Goal: Transaction & Acquisition: Purchase product/service

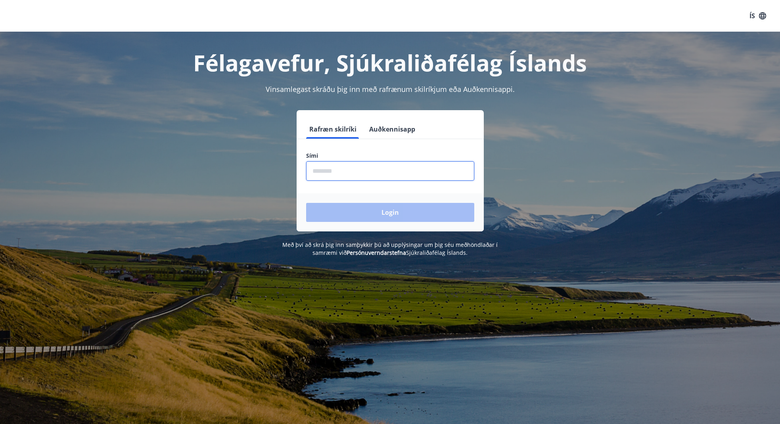
click at [349, 169] on input "phone" at bounding box center [390, 170] width 168 height 19
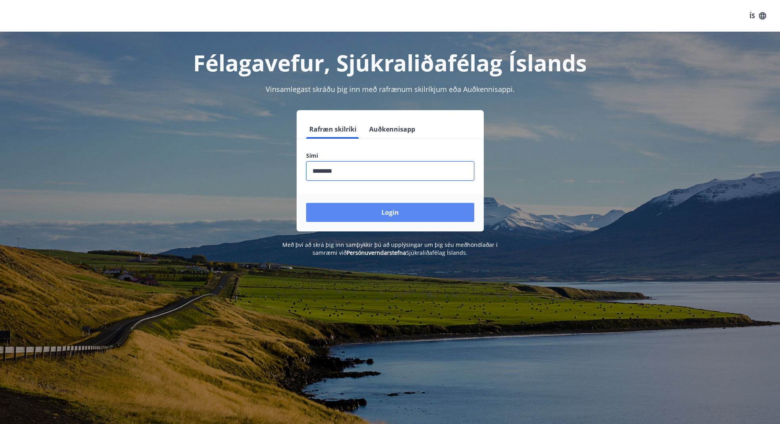
type input "********"
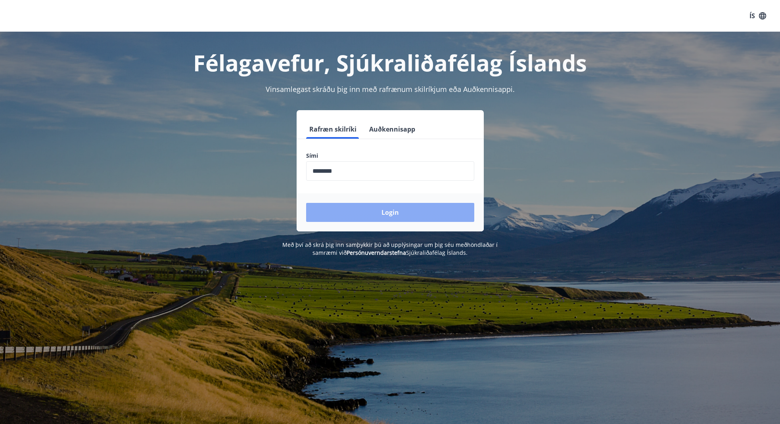
click at [388, 215] on button "Login" at bounding box center [390, 212] width 168 height 19
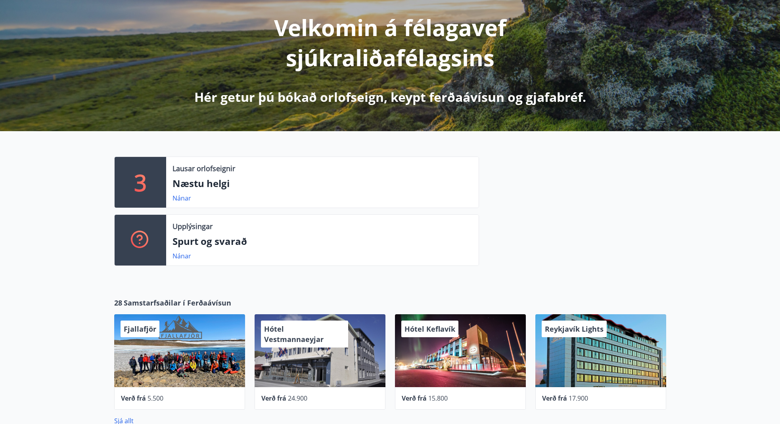
scroll to position [145, 0]
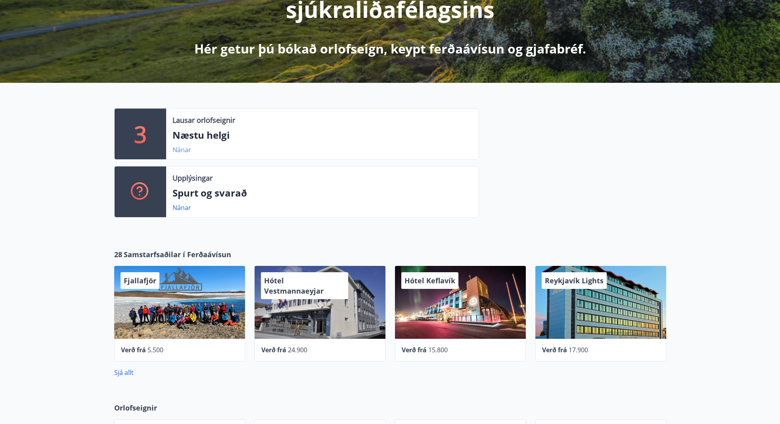
click at [182, 148] on link "Nánar" at bounding box center [182, 150] width 19 height 9
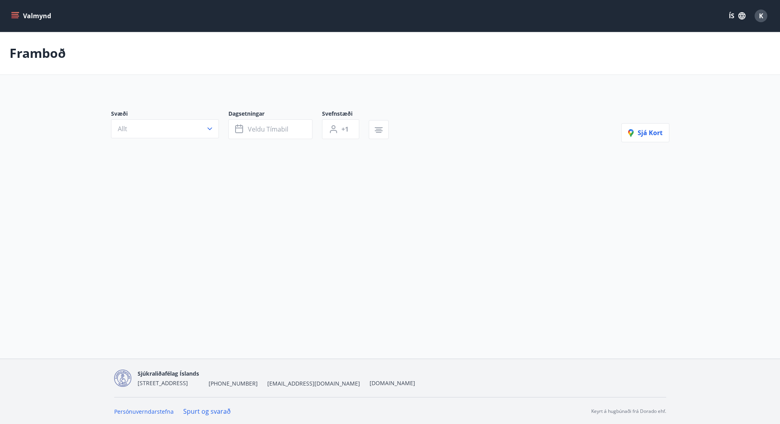
type input "*"
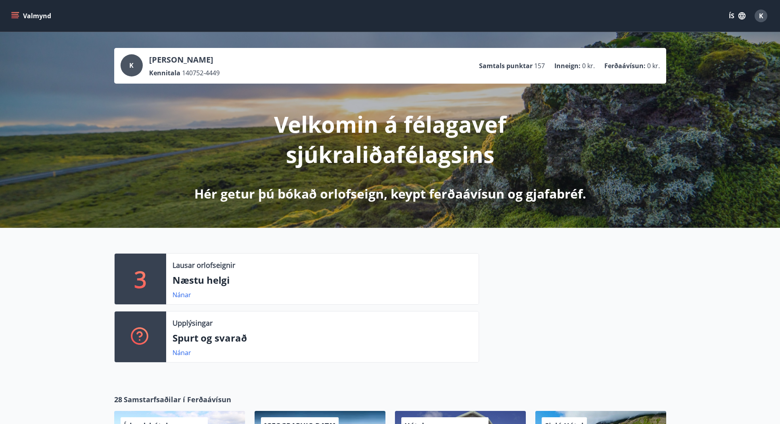
click at [16, 17] on icon "menu" at bounding box center [15, 17] width 7 height 1
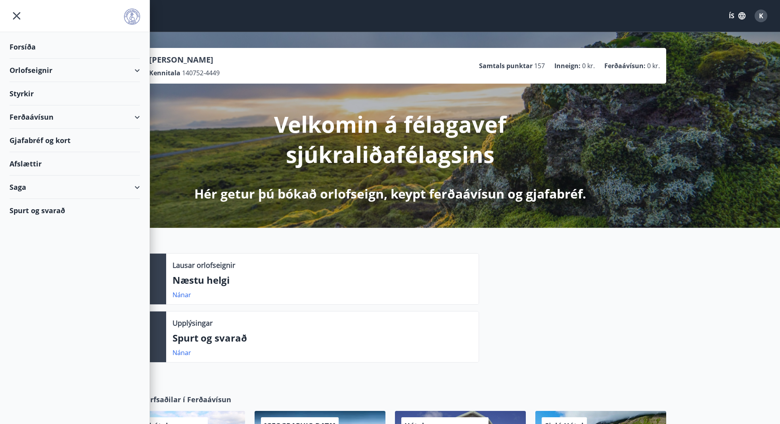
click at [24, 67] on div "Orlofseignir" at bounding box center [75, 70] width 130 height 23
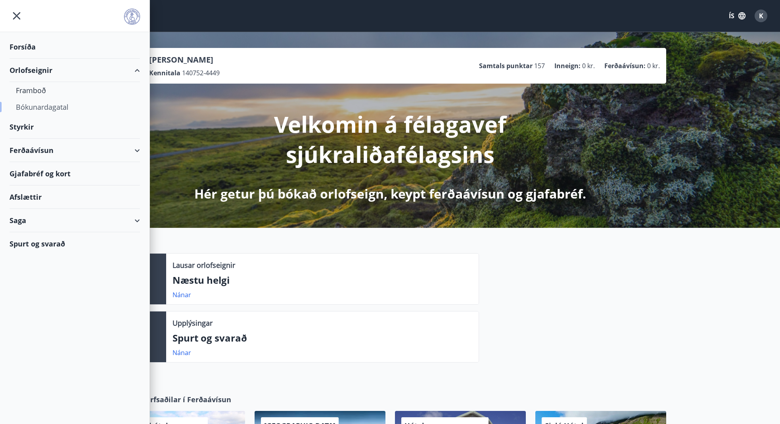
click at [32, 104] on div "Bókunardagatal" at bounding box center [75, 107] width 118 height 17
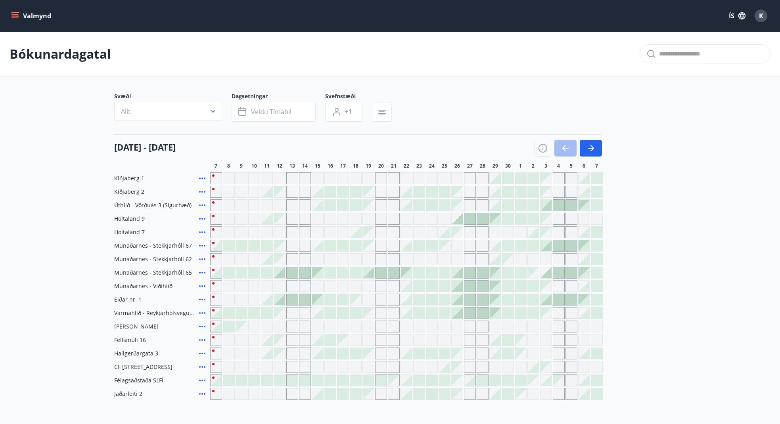
click at [371, 218] on div "Gráir dagar eru ekki bókanlegir" at bounding box center [368, 219] width 12 height 12
click at [383, 219] on div "Gráir dagar eru ekki bókanlegir" at bounding box center [381, 219] width 12 height 12
click at [365, 231] on div "Gráir dagar eru ekki bókanlegir" at bounding box center [368, 232] width 11 height 11
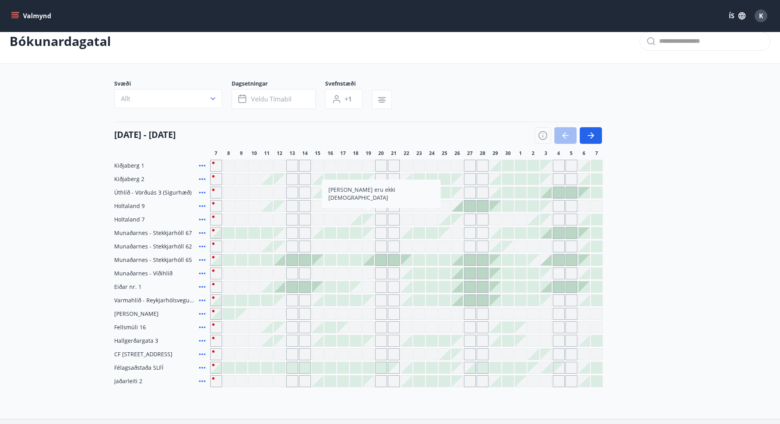
click at [355, 217] on div at bounding box center [355, 219] width 11 height 11
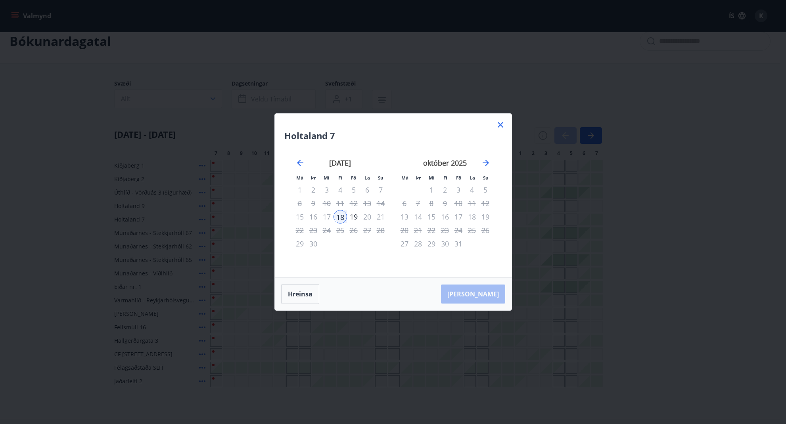
click at [499, 123] on icon at bounding box center [501, 125] width 10 height 10
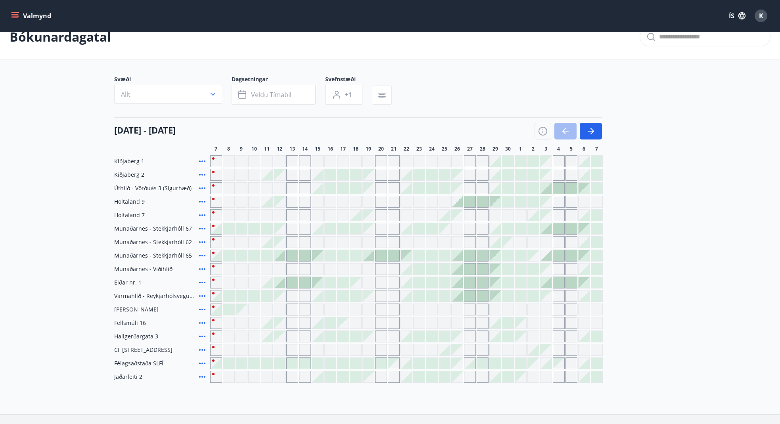
scroll to position [0, 0]
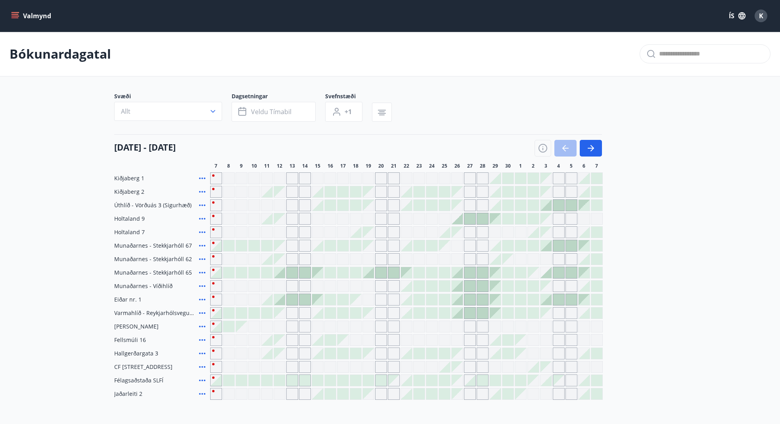
click at [421, 285] on div at bounding box center [419, 286] width 11 height 11
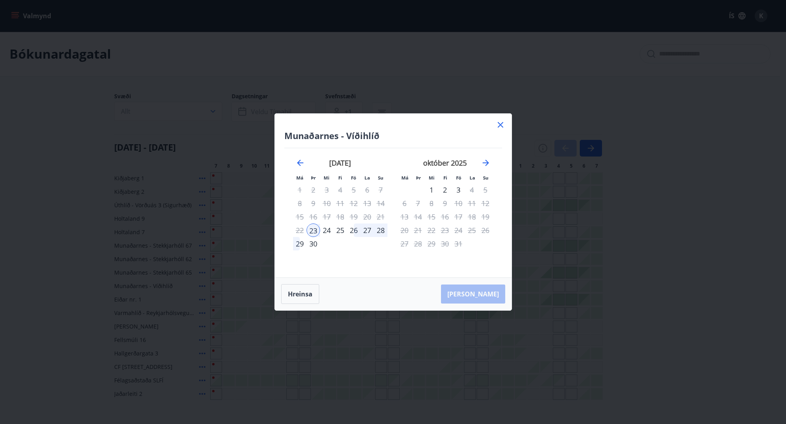
click at [499, 121] on icon at bounding box center [501, 125] width 10 height 10
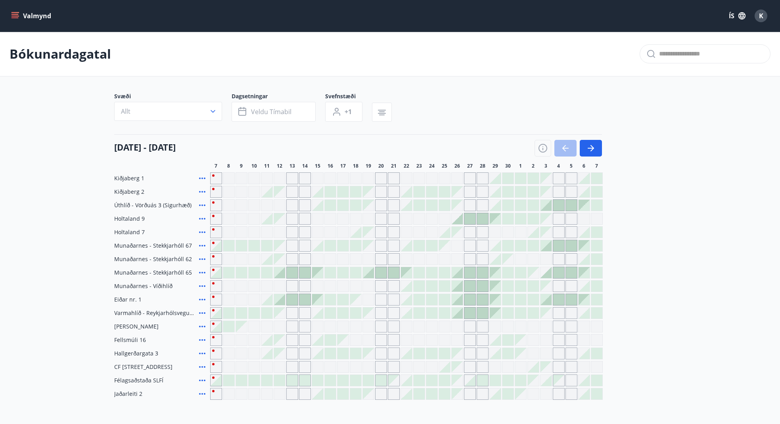
click at [471, 312] on div at bounding box center [469, 313] width 11 height 11
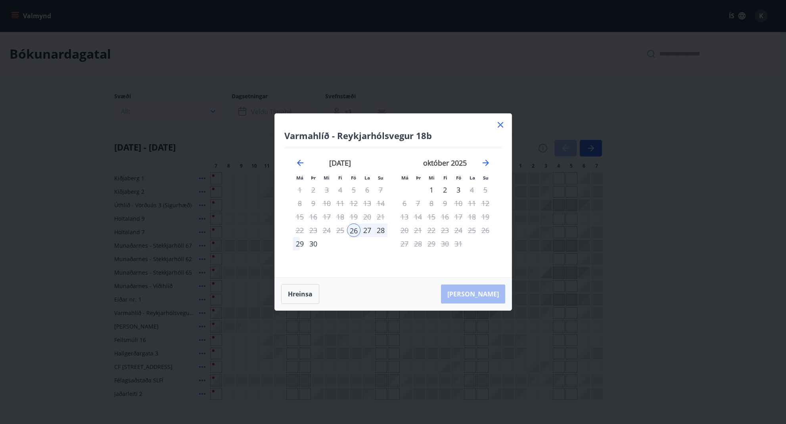
click at [500, 122] on icon at bounding box center [501, 125] width 10 height 10
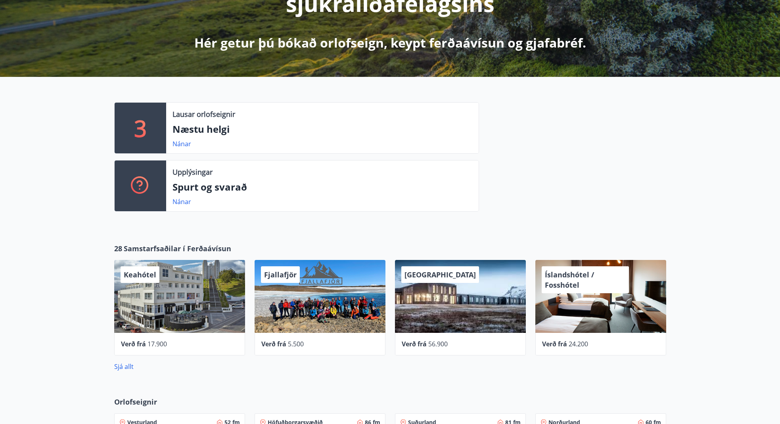
scroll to position [228, 0]
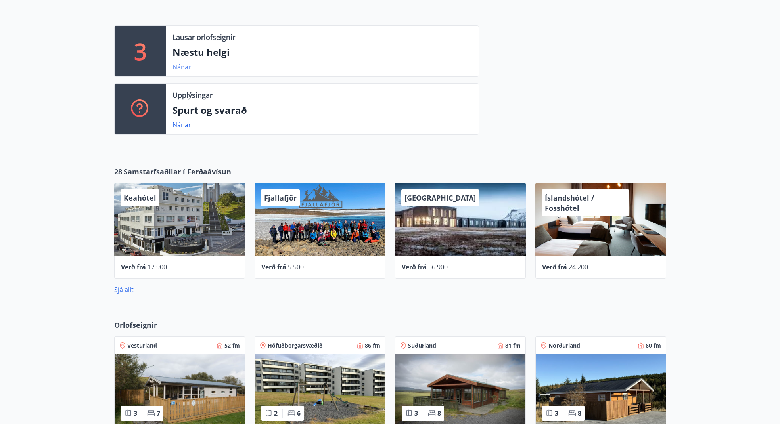
click at [179, 67] on link "Nánar" at bounding box center [182, 67] width 19 height 9
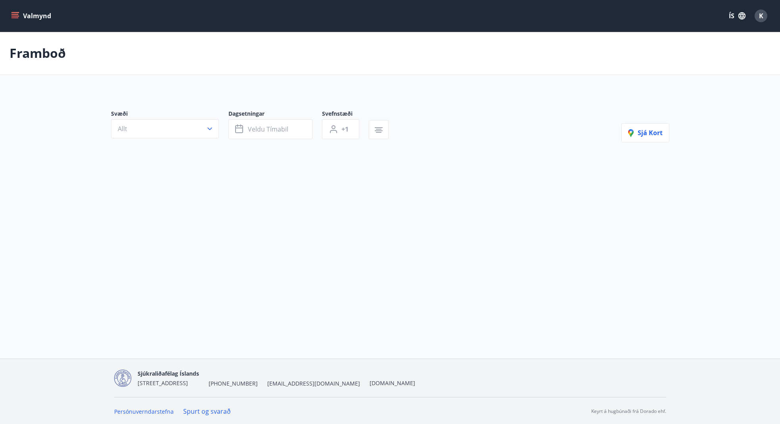
type input "*"
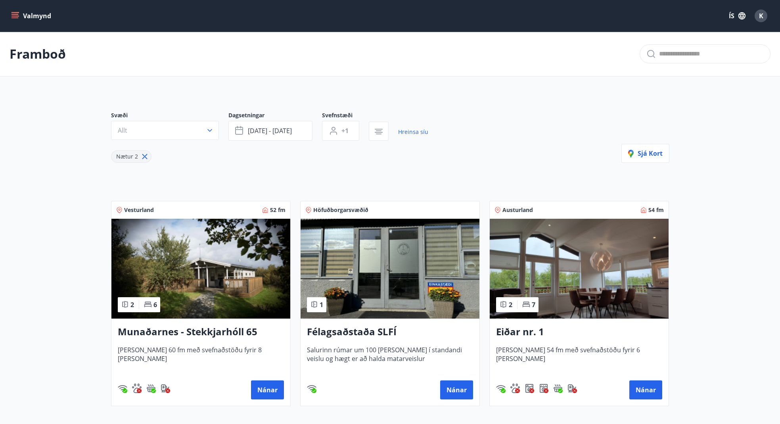
scroll to position [87, 0]
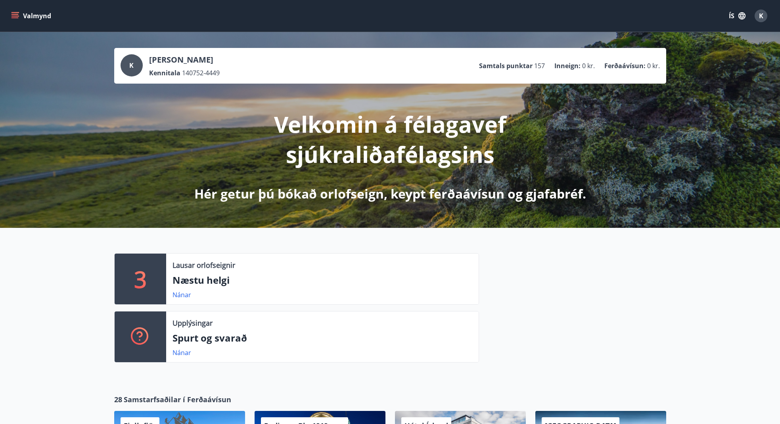
click at [16, 14] on icon "menu" at bounding box center [15, 14] width 7 height 1
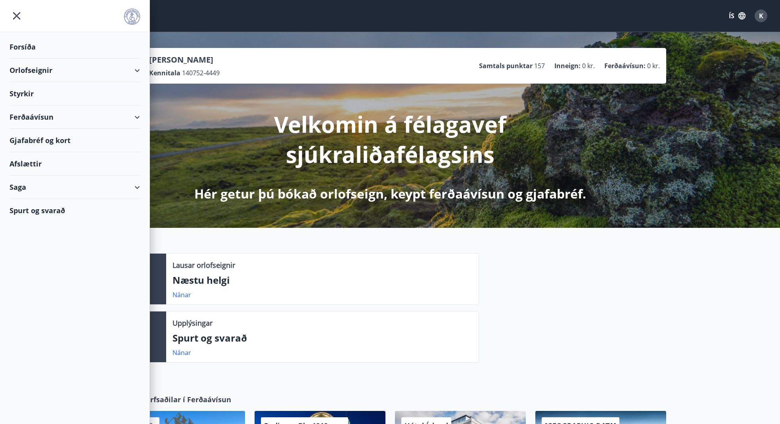
click at [45, 116] on div "Ferðaávísun" at bounding box center [75, 116] width 130 height 23
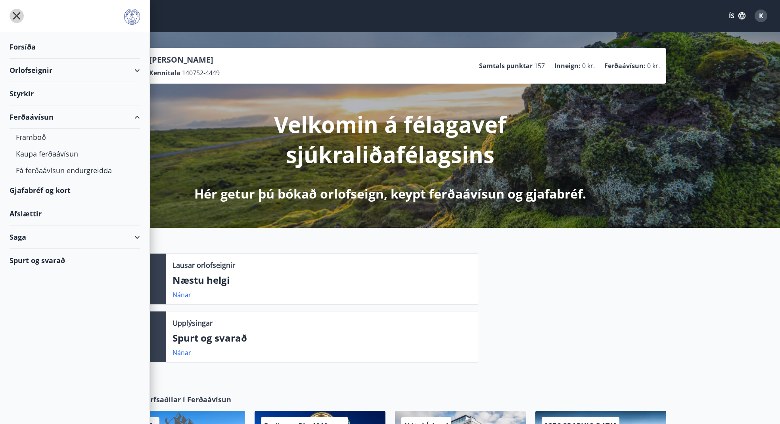
click at [19, 16] on icon "menu" at bounding box center [17, 16] width 14 height 14
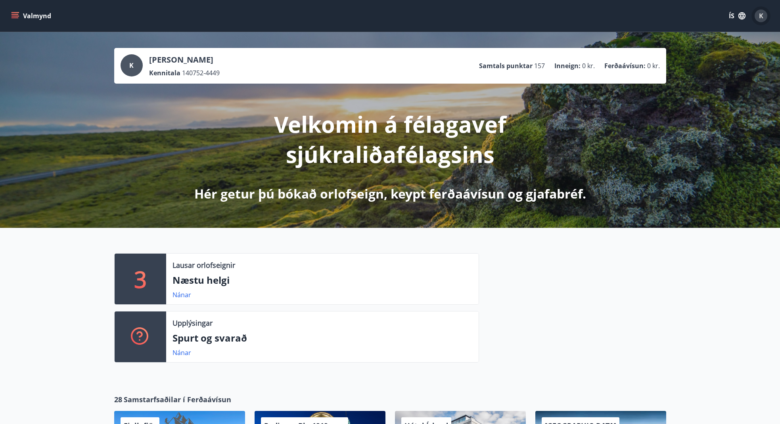
click at [761, 15] on span "K" at bounding box center [761, 16] width 4 height 9
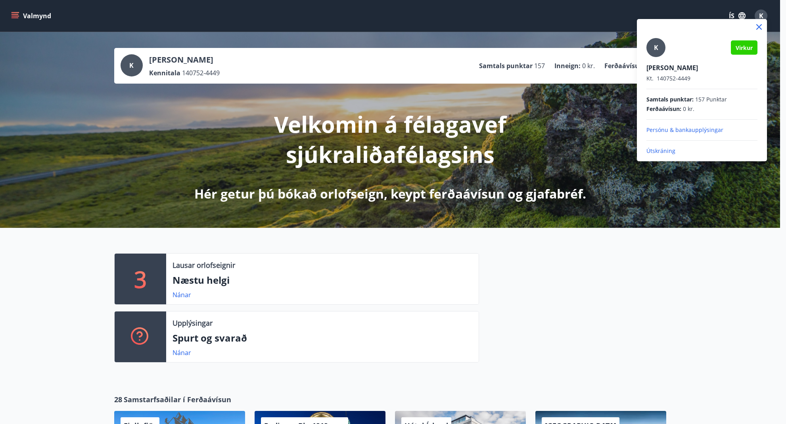
click at [591, 142] on div at bounding box center [393, 212] width 786 height 424
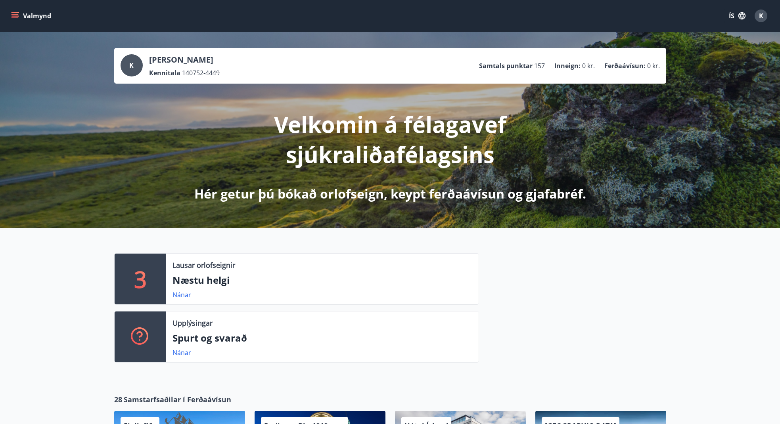
click at [13, 13] on icon "menu" at bounding box center [15, 16] width 8 height 8
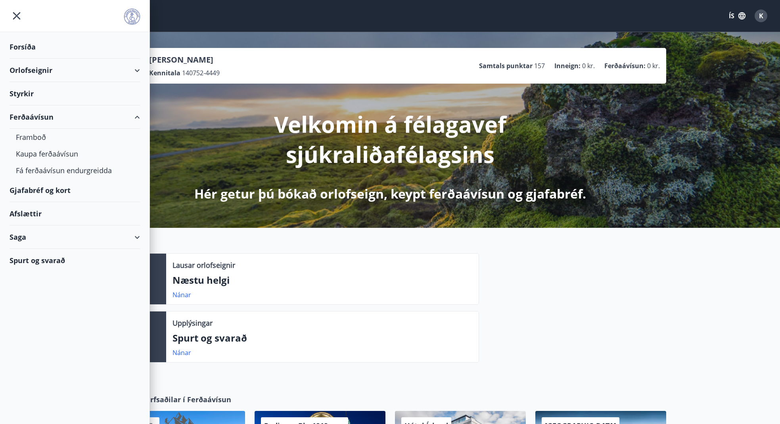
click at [36, 187] on div "Gjafabréf og kort" at bounding box center [75, 190] width 130 height 23
click at [29, 45] on div "Forsíða" at bounding box center [75, 46] width 130 height 23
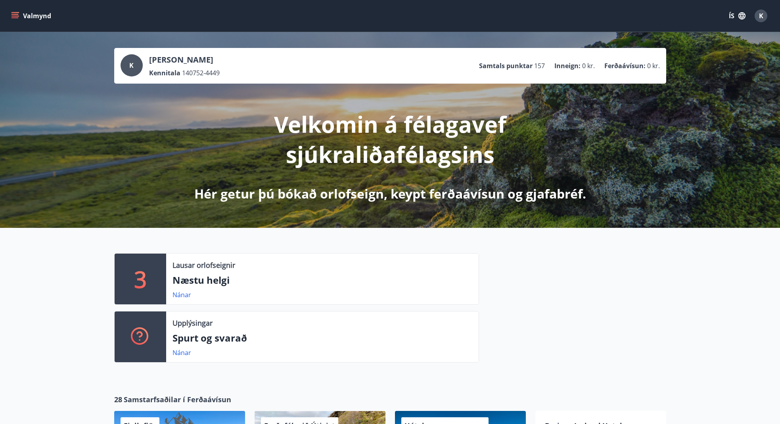
click at [761, 15] on span "K" at bounding box center [761, 16] width 4 height 9
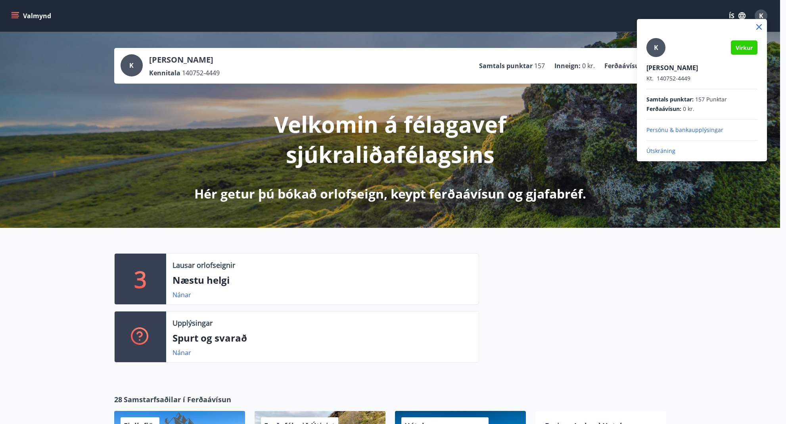
click at [666, 150] on p "Útskráning" at bounding box center [701, 151] width 111 height 8
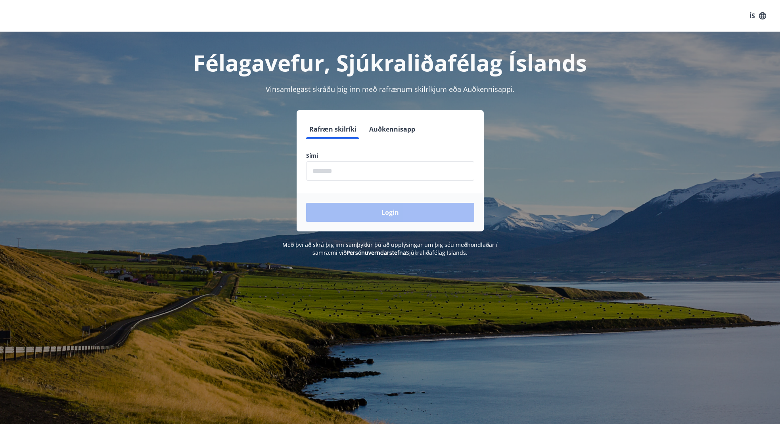
click at [371, 171] on input "phone" at bounding box center [390, 170] width 168 height 19
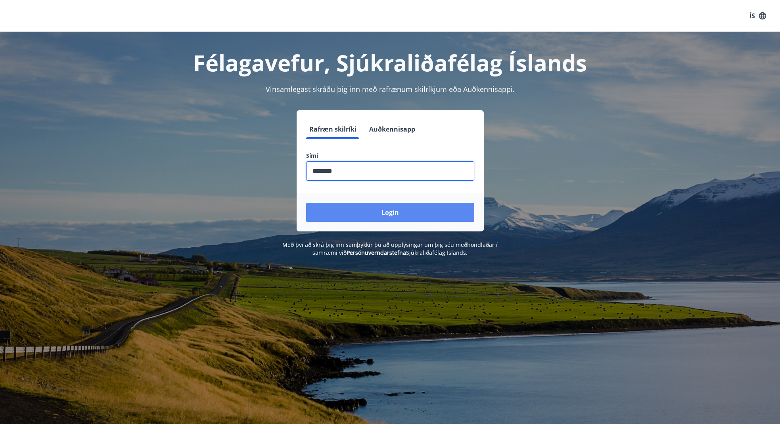
type input "********"
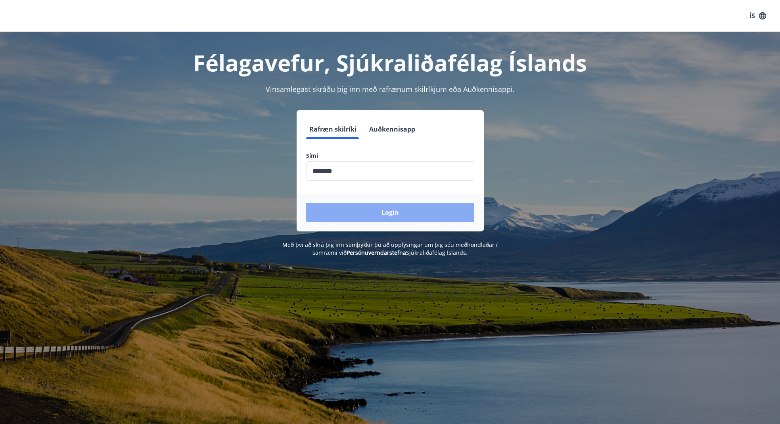
click at [391, 211] on button "Login" at bounding box center [390, 212] width 168 height 19
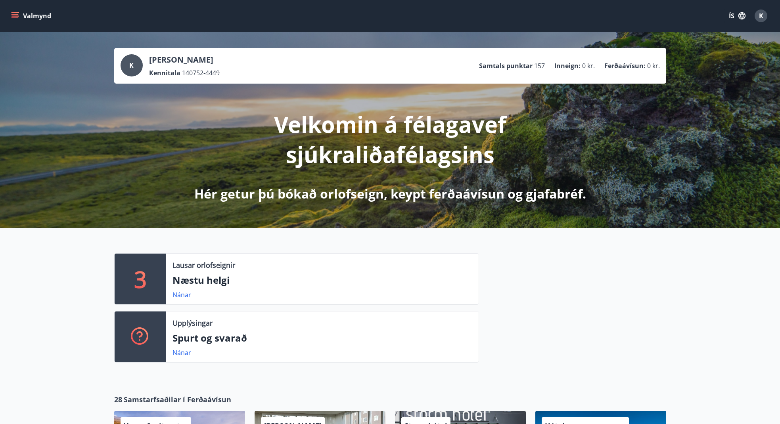
click at [16, 13] on icon "menu" at bounding box center [16, 12] width 9 height 1
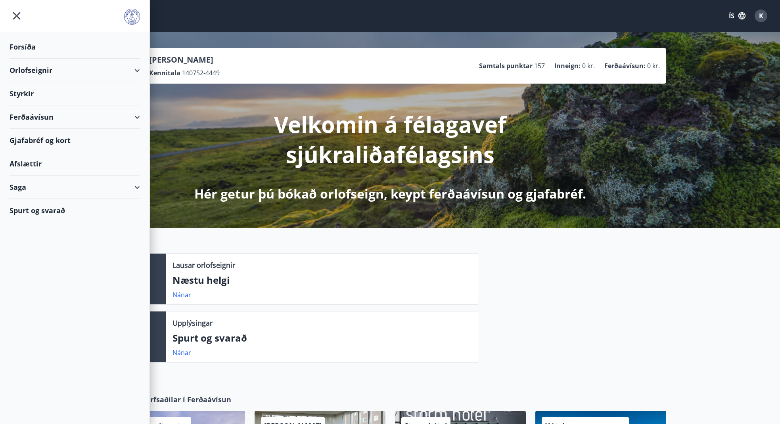
click at [25, 47] on div "Forsíða" at bounding box center [75, 46] width 130 height 23
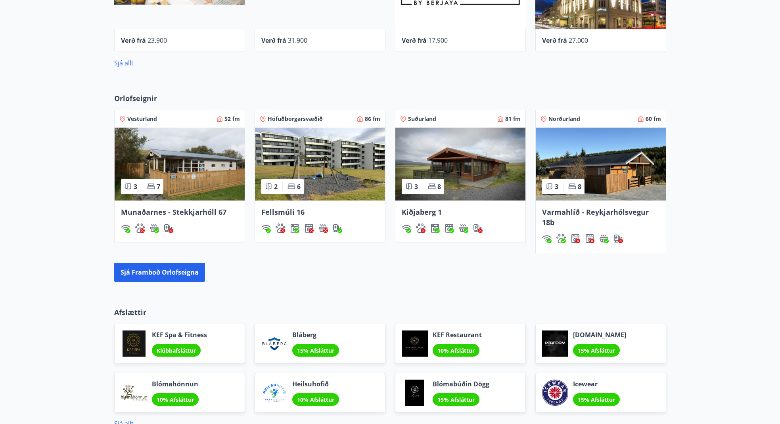
scroll to position [558, 0]
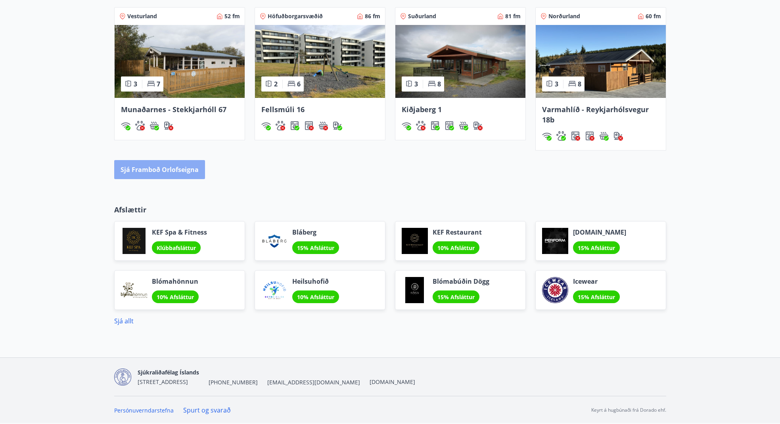
click at [161, 169] on button "Sjá framboð orlofseigna" at bounding box center [159, 169] width 91 height 19
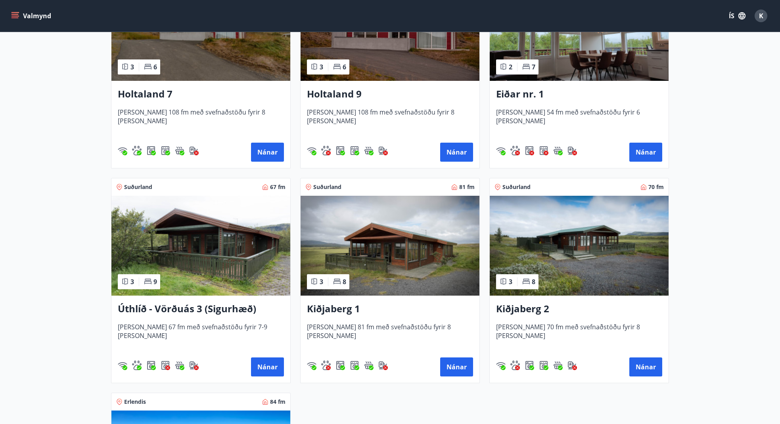
scroll to position [1249, 0]
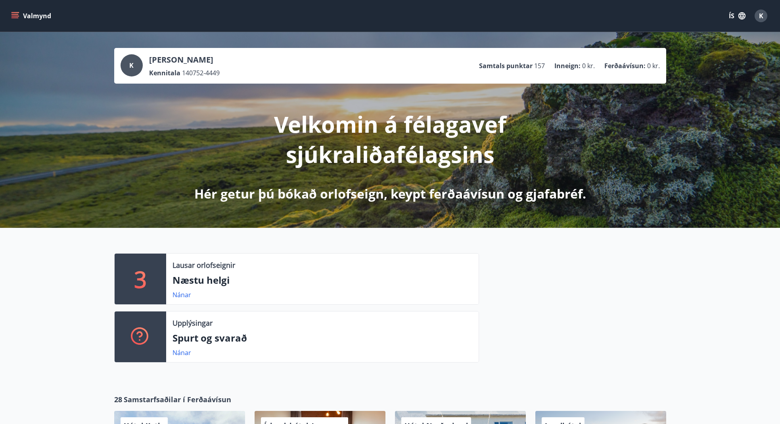
click at [191, 284] on p "Næstu helgi" at bounding box center [323, 280] width 300 height 13
click at [183, 294] on link "Nánar" at bounding box center [182, 295] width 19 height 9
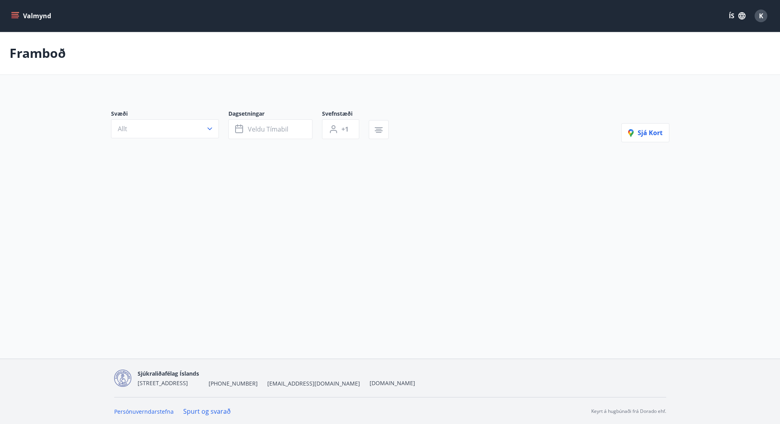
type input "*"
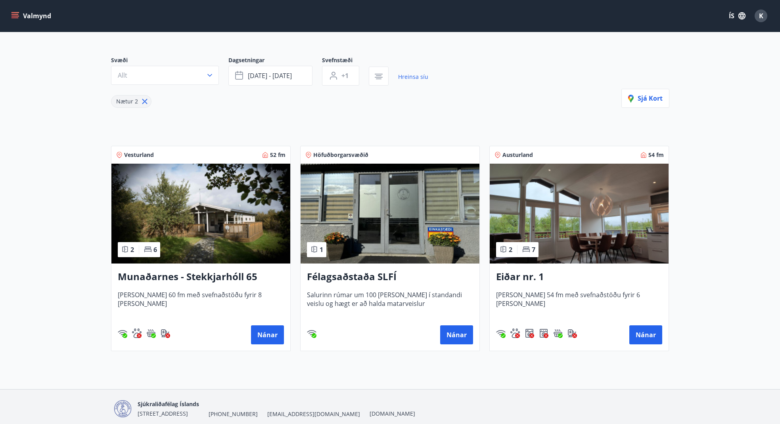
scroll to position [87, 0]
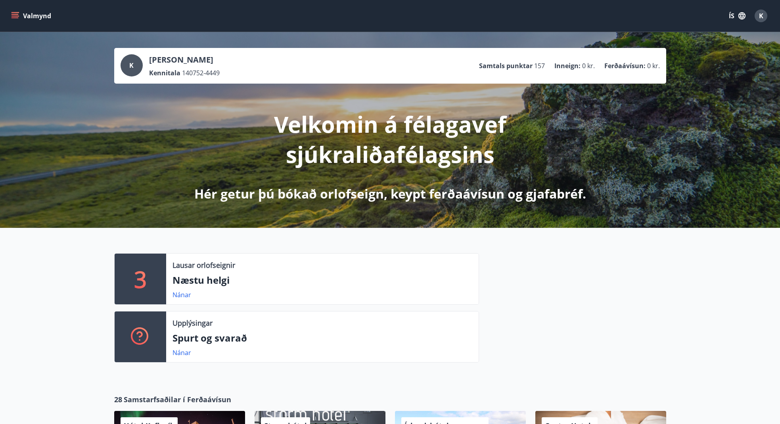
click at [15, 12] on icon "menu" at bounding box center [15, 16] width 8 height 8
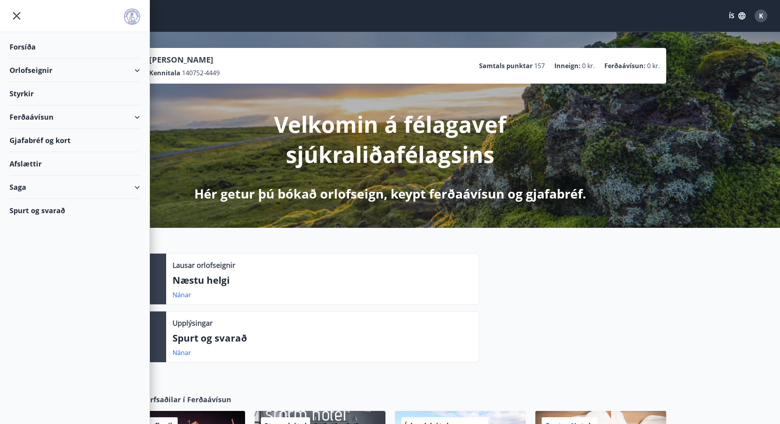
click at [22, 166] on div "Afslættir" at bounding box center [75, 163] width 130 height 23
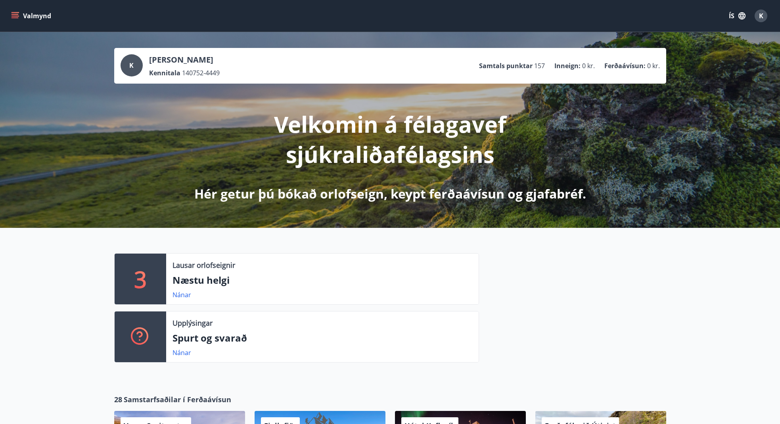
click at [16, 13] on icon "menu" at bounding box center [15, 16] width 8 height 8
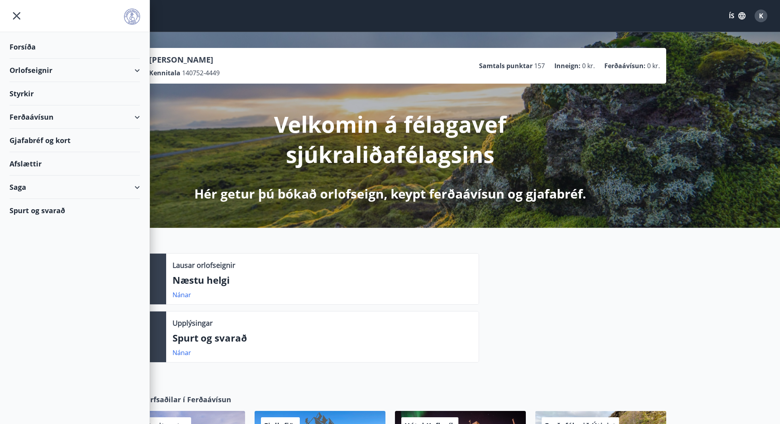
click at [29, 118] on div "Ferðaávísun" at bounding box center [75, 116] width 130 height 23
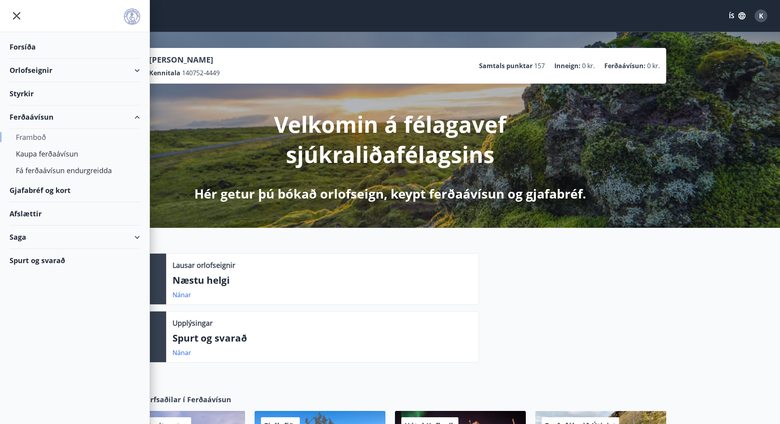
click at [34, 137] on div "Framboð" at bounding box center [75, 137] width 118 height 17
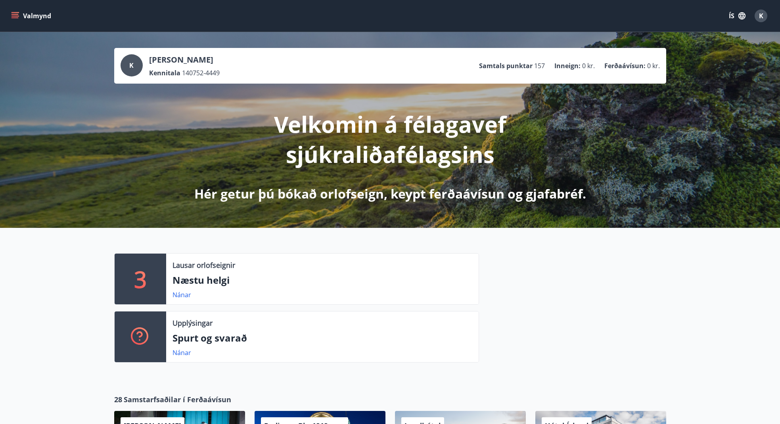
click at [761, 15] on span "K" at bounding box center [761, 16] width 4 height 9
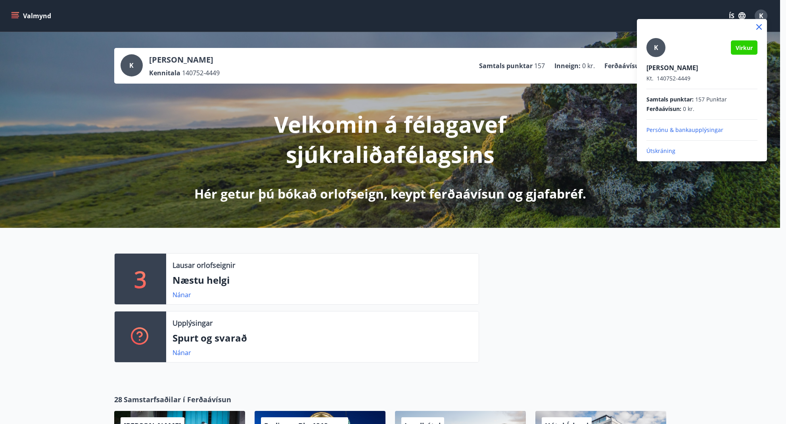
click at [667, 128] on p "Persónu & bankaupplýsingar" at bounding box center [701, 130] width 111 height 8
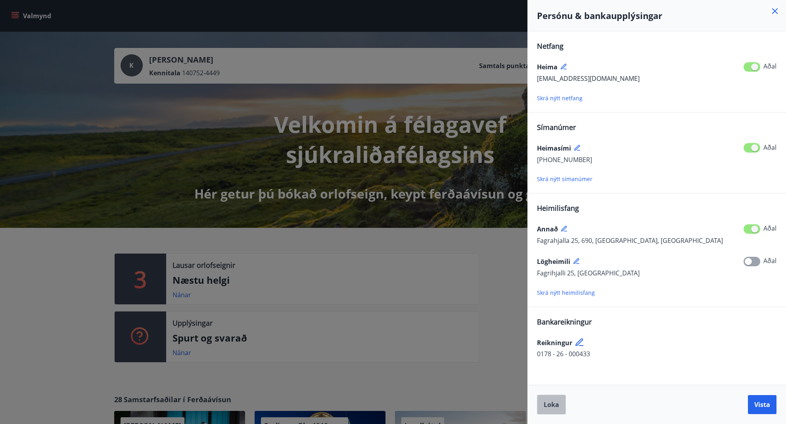
click at [553, 405] on span "Loka" at bounding box center [551, 405] width 15 height 9
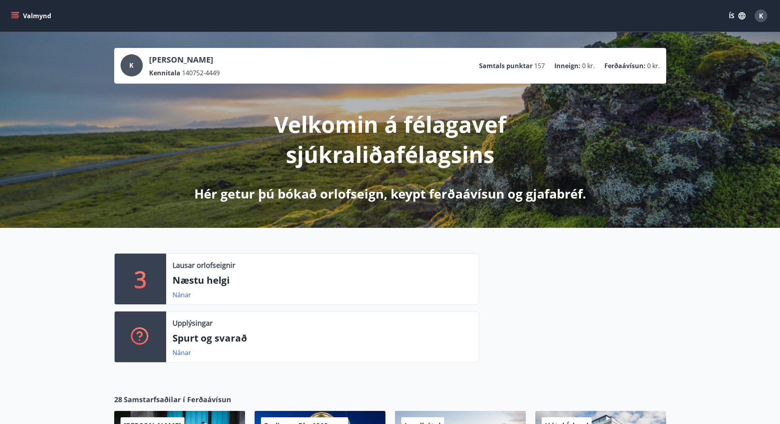
click at [15, 16] on icon "menu" at bounding box center [16, 15] width 9 height 1
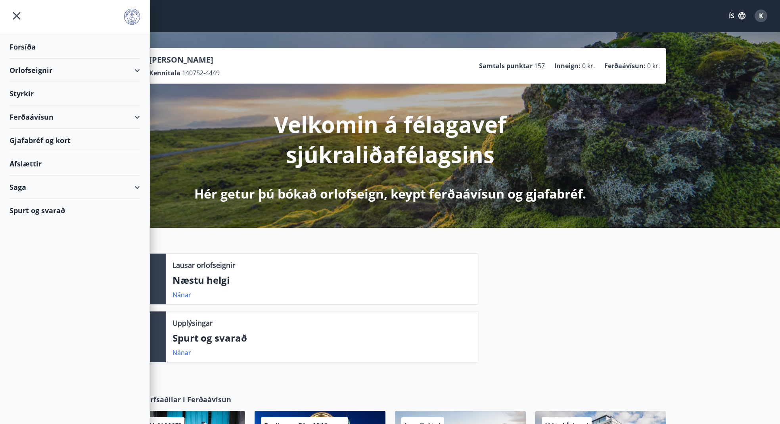
click at [34, 117] on div "Ferðaávísun" at bounding box center [75, 116] width 130 height 23
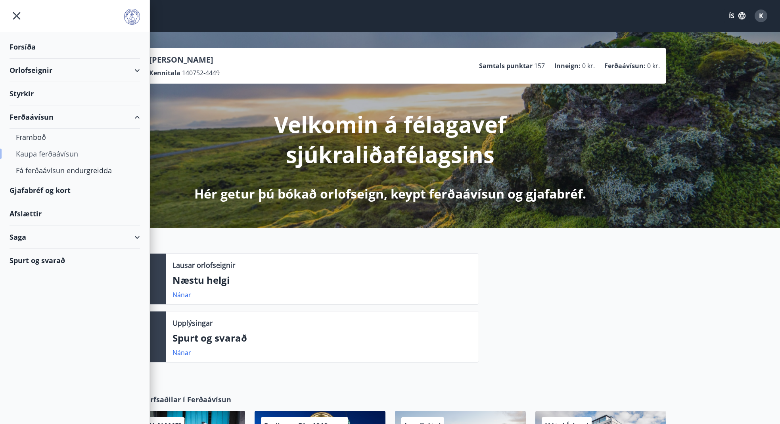
click at [35, 151] on div "Kaupa ferðaávísun" at bounding box center [75, 154] width 118 height 17
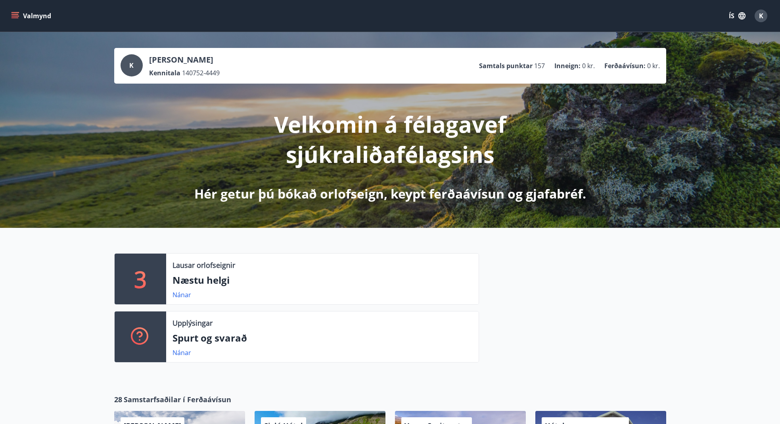
click at [13, 15] on icon "menu" at bounding box center [15, 14] width 7 height 1
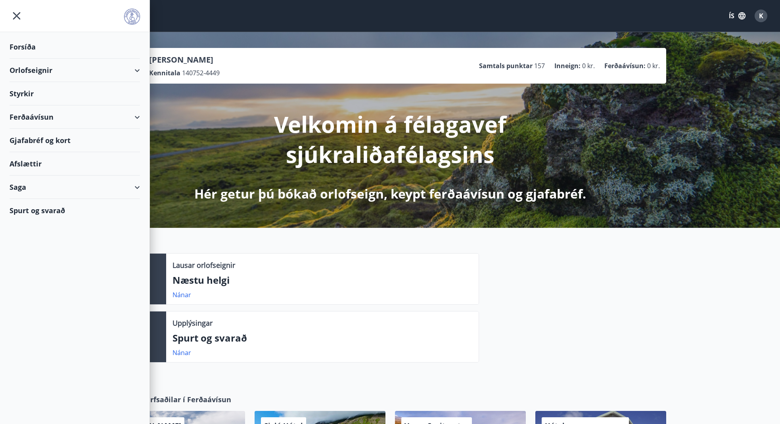
click at [52, 140] on div "Gjafabréf og kort" at bounding box center [75, 140] width 130 height 23
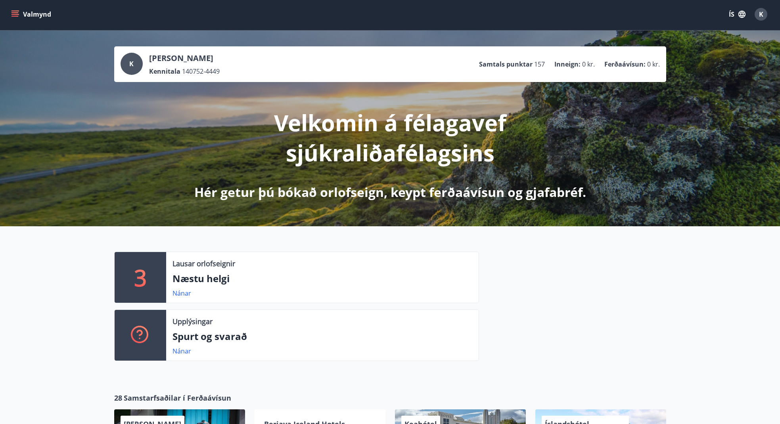
scroll to position [31, 0]
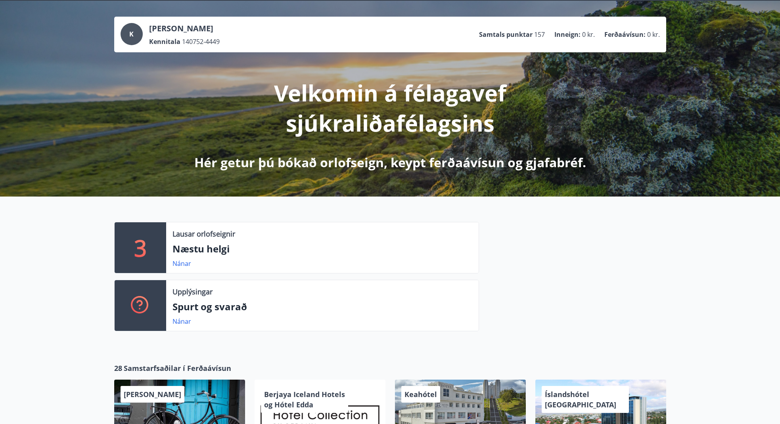
click at [711, 109] on div "K Kolbrún Pétursdóttir Kennitala 140752-4449 Samtals punktar 157 Inneign : 0 kr…" at bounding box center [390, 99] width 780 height 196
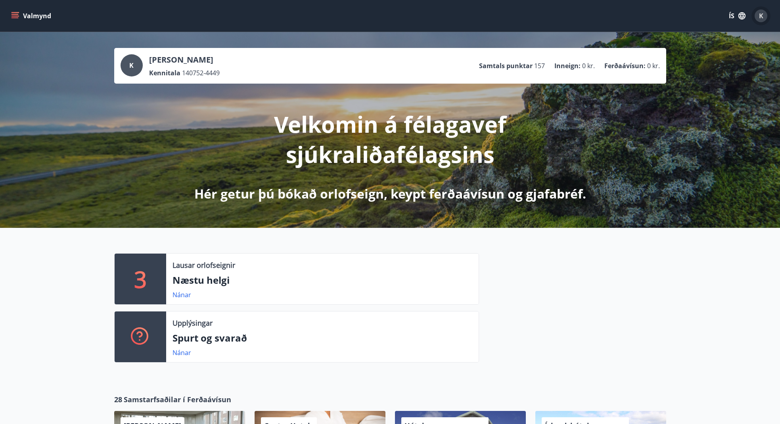
click at [760, 14] on span "K" at bounding box center [761, 16] width 4 height 9
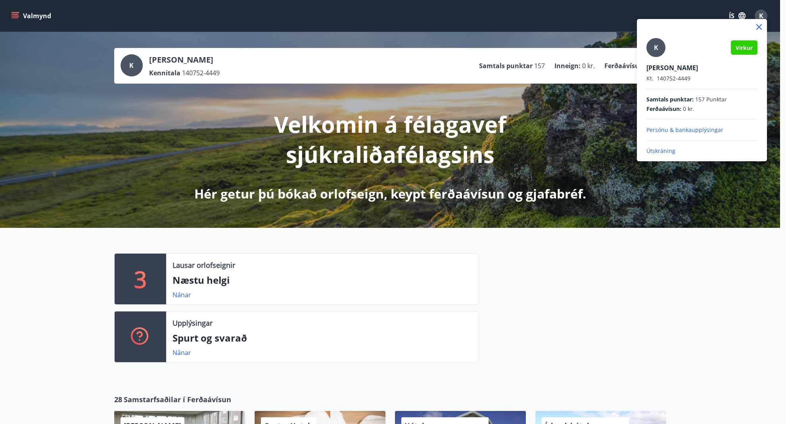
click at [661, 150] on p "Útskráning" at bounding box center [701, 151] width 111 height 8
